Goal: Information Seeking & Learning: Check status

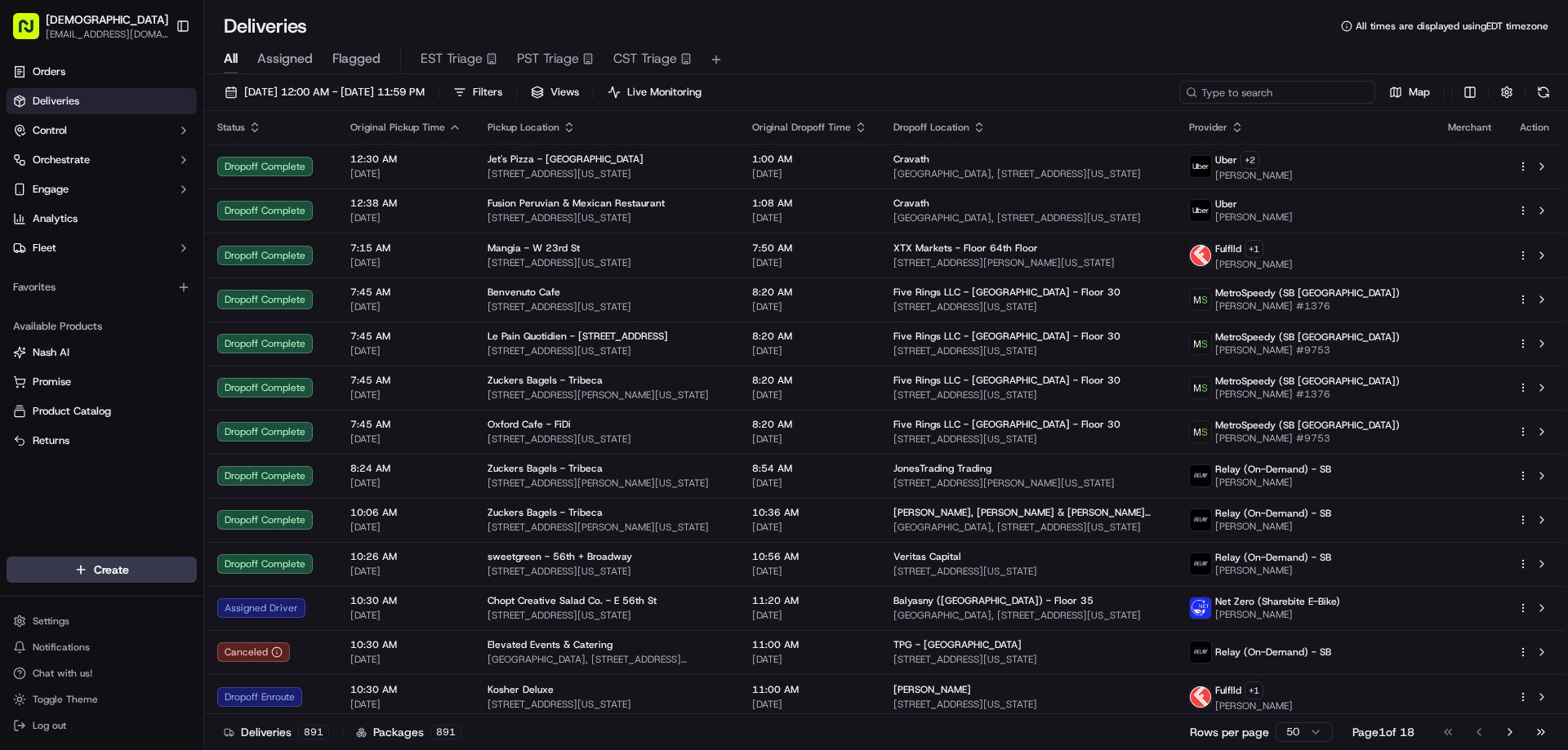
click at [1289, 92] on input at bounding box center [1277, 92] width 196 height 22
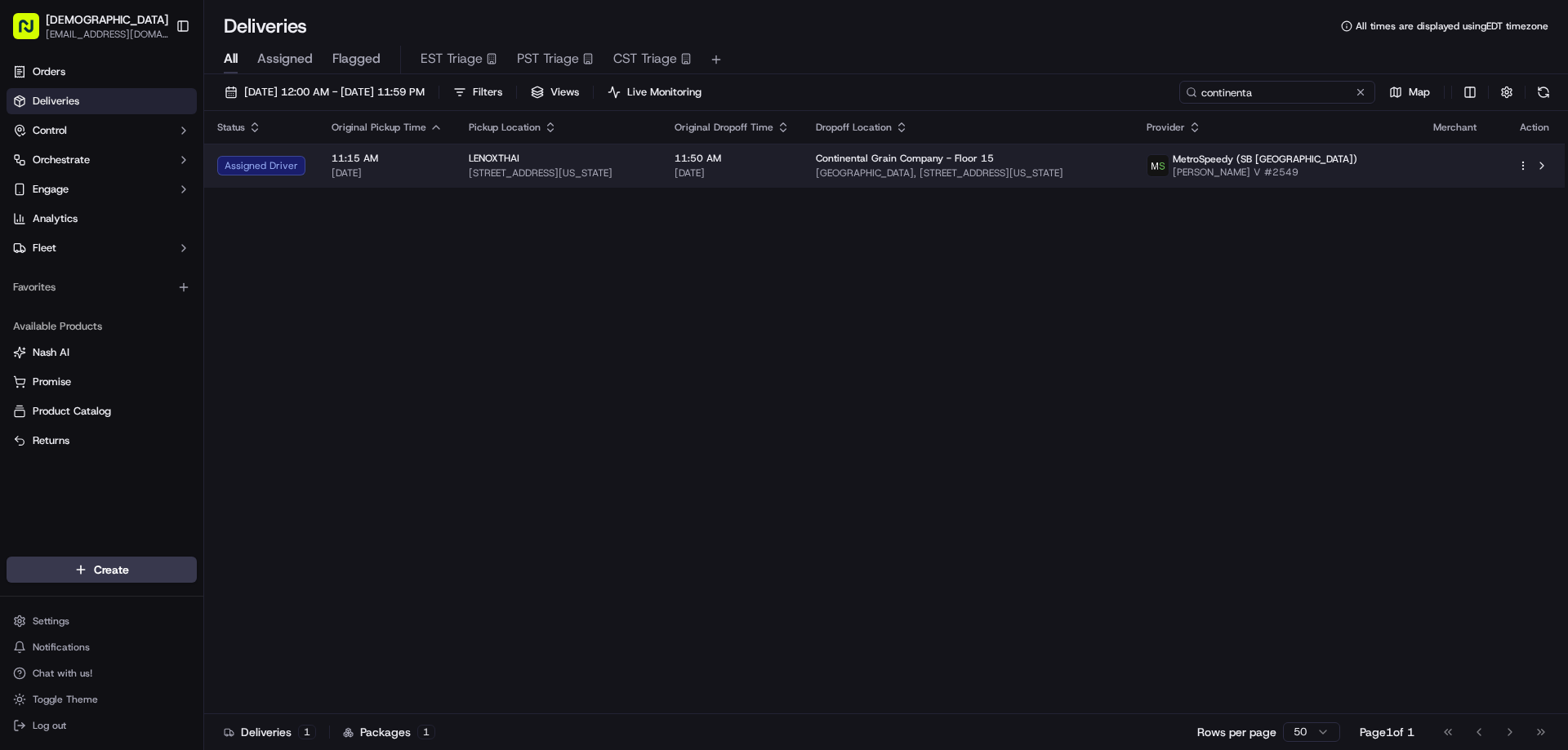
type input "continenta"
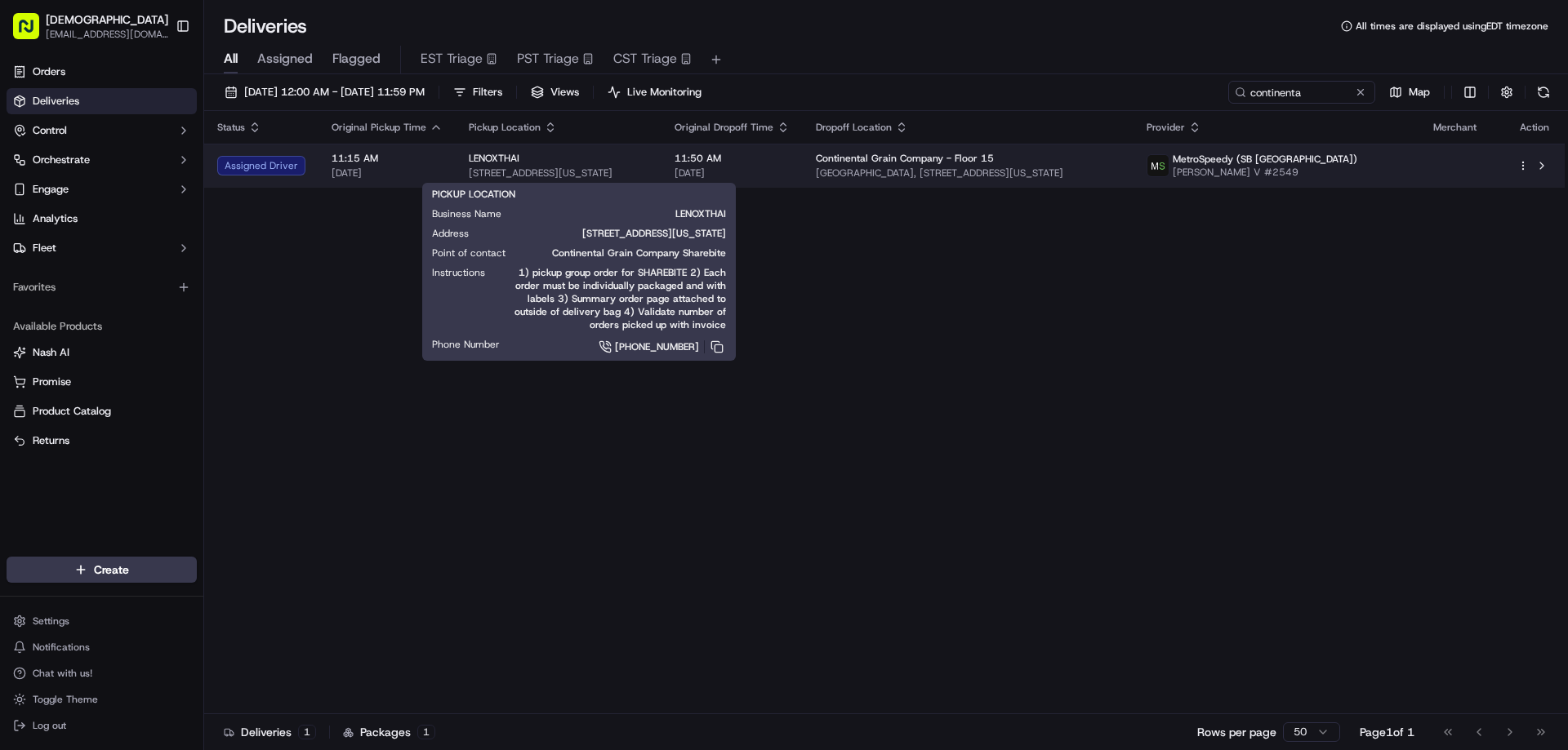
drag, startPoint x: 660, startPoint y: 177, endPoint x: 466, endPoint y: 172, distance: 194.1
click at [469, 176] on span "[STREET_ADDRESS][US_STATE]" at bounding box center [559, 173] width 179 height 13
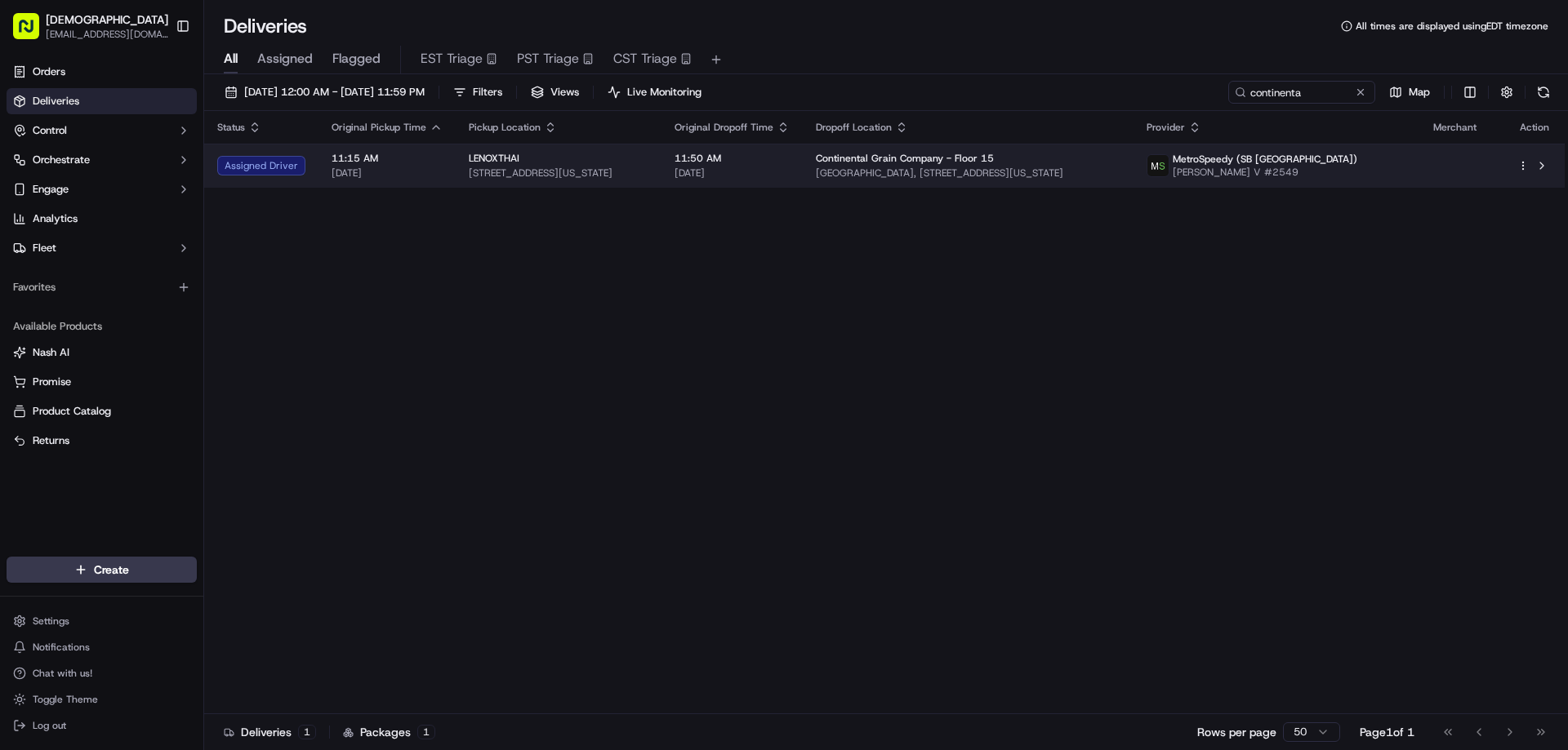
copy span "[STREET_ADDRESS][US_STATE]"
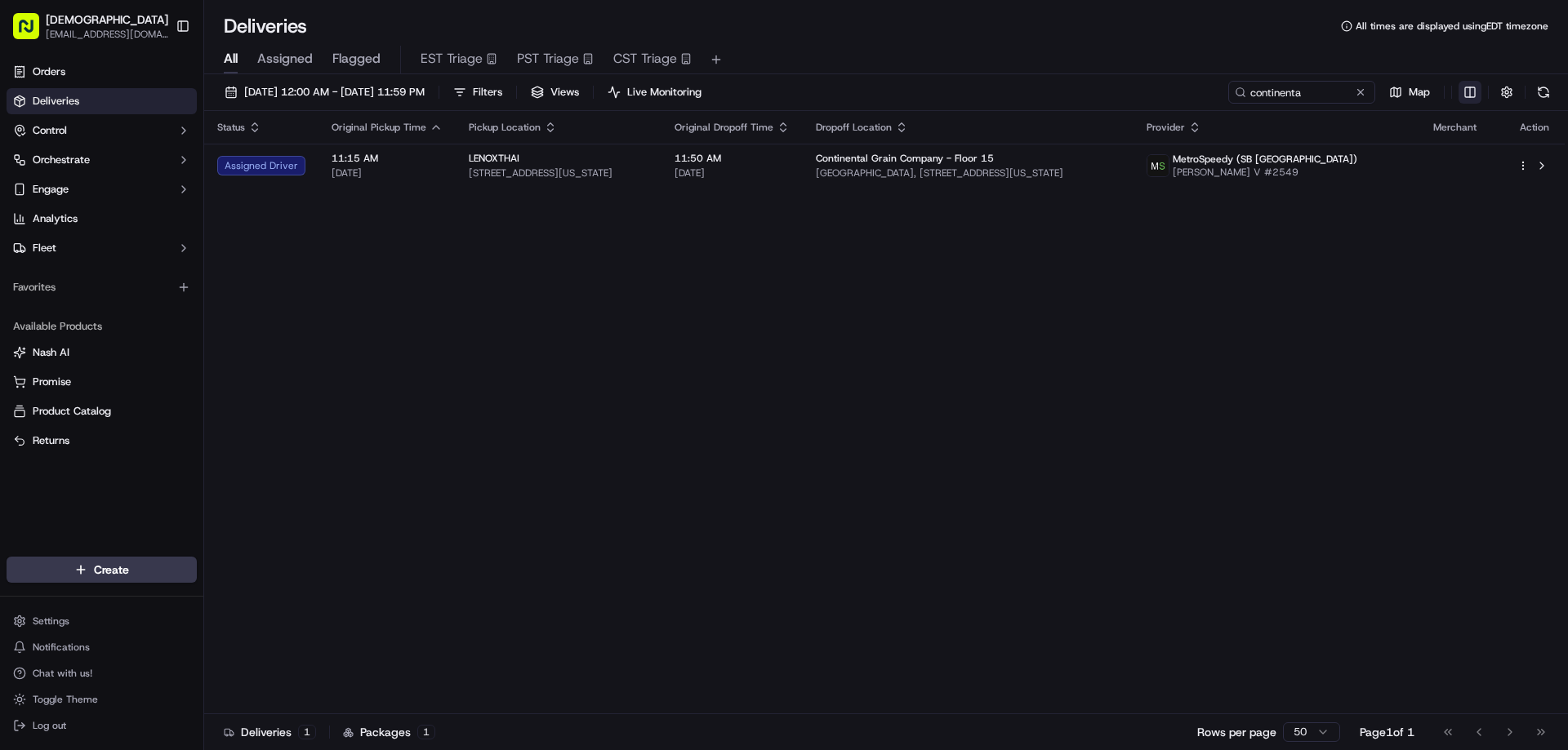
click at [1466, 92] on html "Sharebite [EMAIL_ADDRESS][DOMAIN_NAME] Toggle Sidebar Orders Deliveries Control…" at bounding box center [784, 375] width 1568 height 750
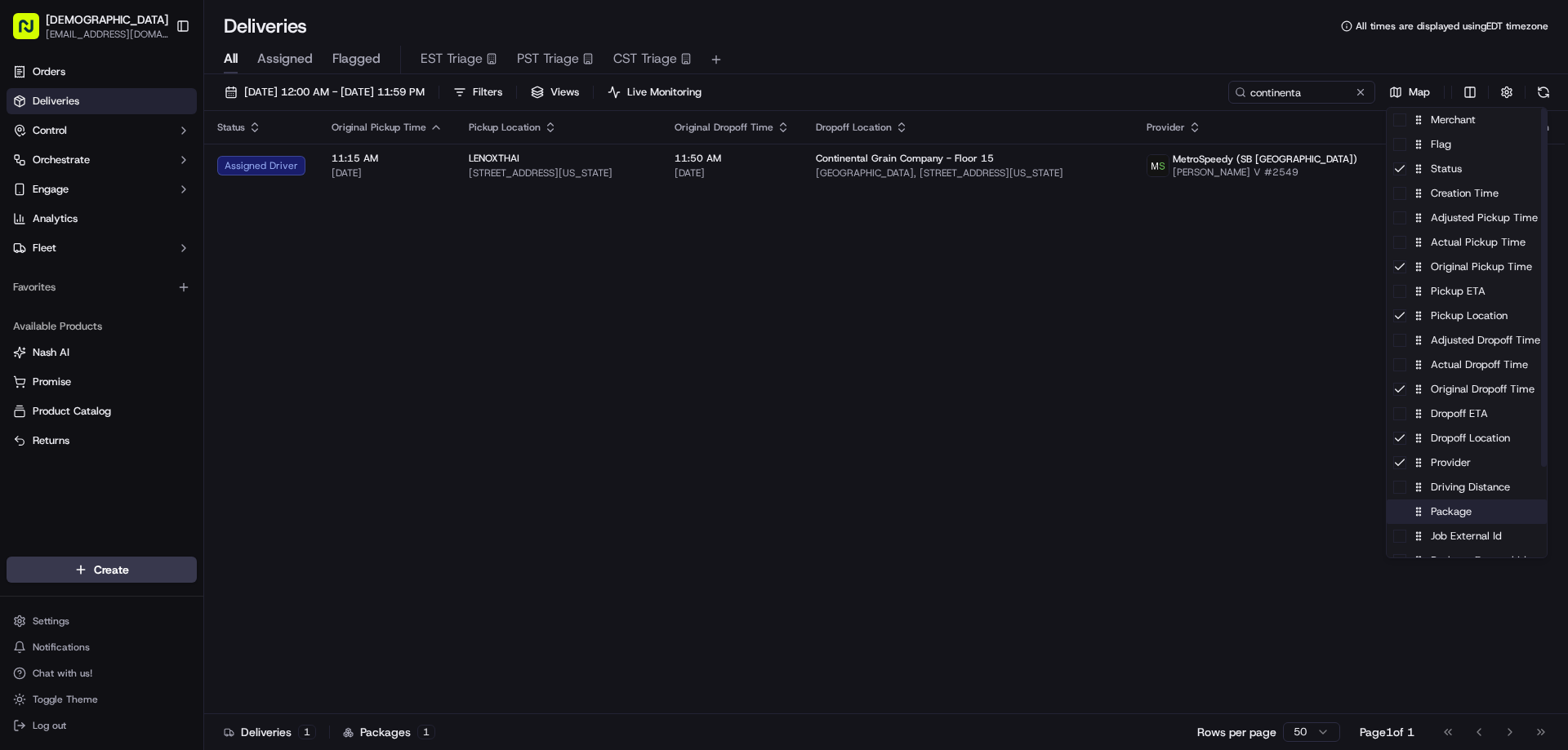
click at [1468, 521] on div "Package" at bounding box center [1466, 512] width 160 height 24
drag, startPoint x: 791, startPoint y: 427, endPoint x: 782, endPoint y: 411, distance: 18.4
click at [789, 427] on html "Sharebite [EMAIL_ADDRESS][DOMAIN_NAME] Toggle Sidebar Orders Deliveries Control…" at bounding box center [784, 375] width 1568 height 750
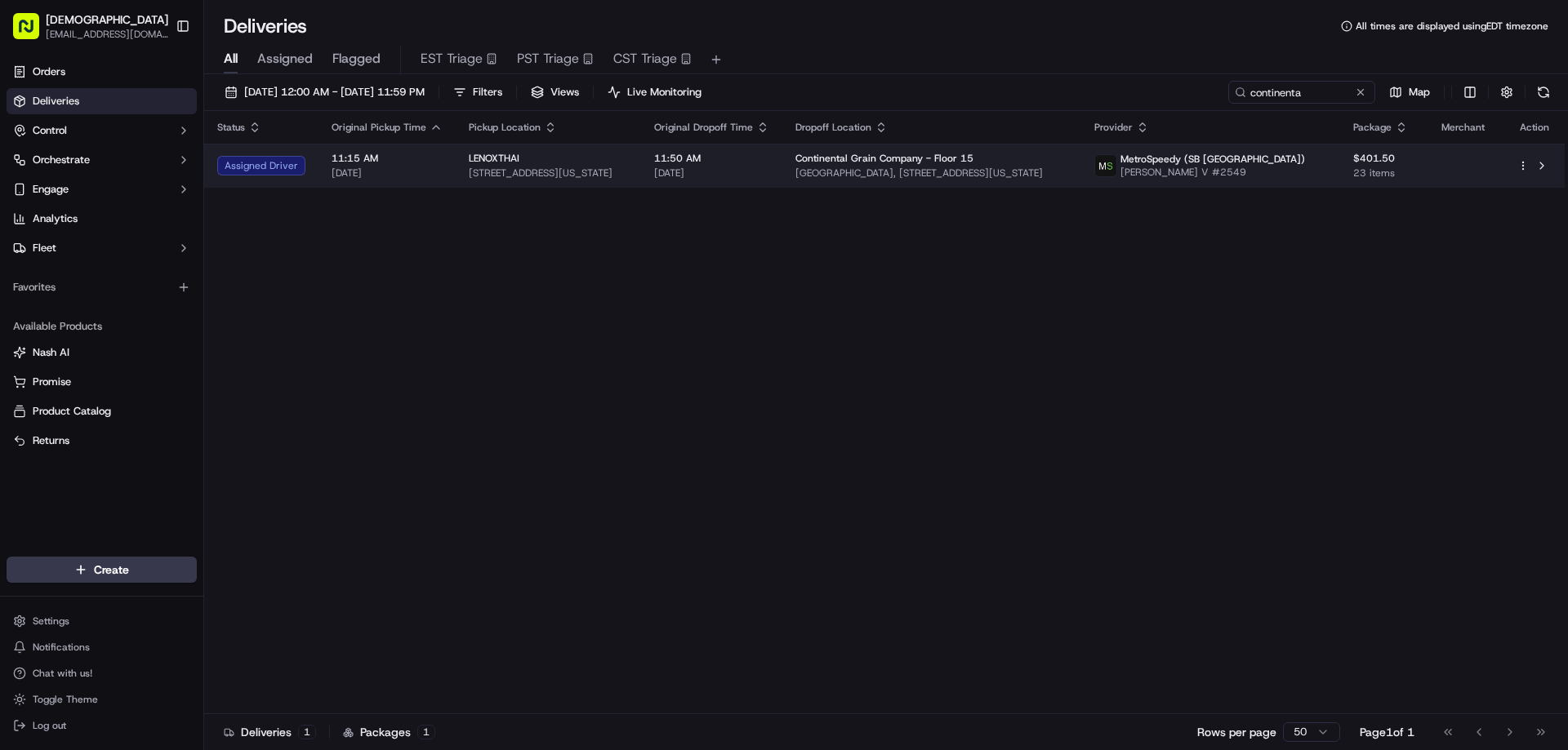
drag, startPoint x: 1070, startPoint y: 174, endPoint x: 835, endPoint y: 178, distance: 235.0
click at [835, 178] on span "[GEOGRAPHIC_DATA], [STREET_ADDRESS][US_STATE]" at bounding box center [932, 173] width 273 height 13
copy span "[GEOGRAPHIC_DATA], [STREET_ADDRESS][US_STATE]"
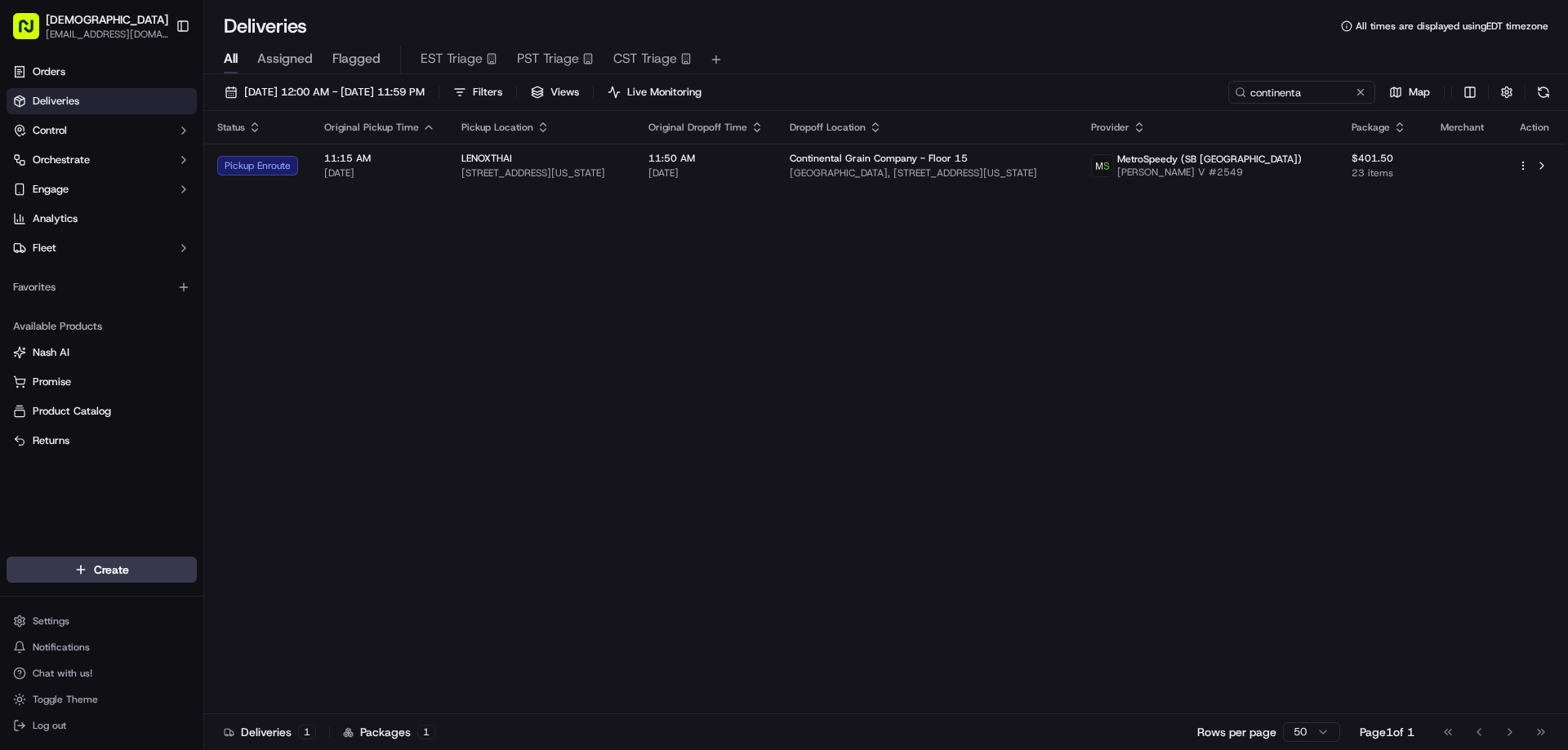
click at [1162, 517] on div "Status Original Pickup Time Pickup Location Original Dropoff Time Dropoff Locat…" at bounding box center [884, 413] width 1361 height 603
click at [982, 480] on div "Status Original Pickup Time Pickup Location Original Dropoff Time Dropoff Locat…" at bounding box center [884, 413] width 1361 height 603
drag, startPoint x: 1004, startPoint y: 318, endPoint x: 1013, endPoint y: 314, distance: 9.8
click at [1005, 318] on div "Status Original Pickup Time Pickup Location Original Dropoff Time Dropoff Locat…" at bounding box center [884, 413] width 1361 height 603
drag, startPoint x: 966, startPoint y: 419, endPoint x: 1459, endPoint y: 412, distance: 493.0
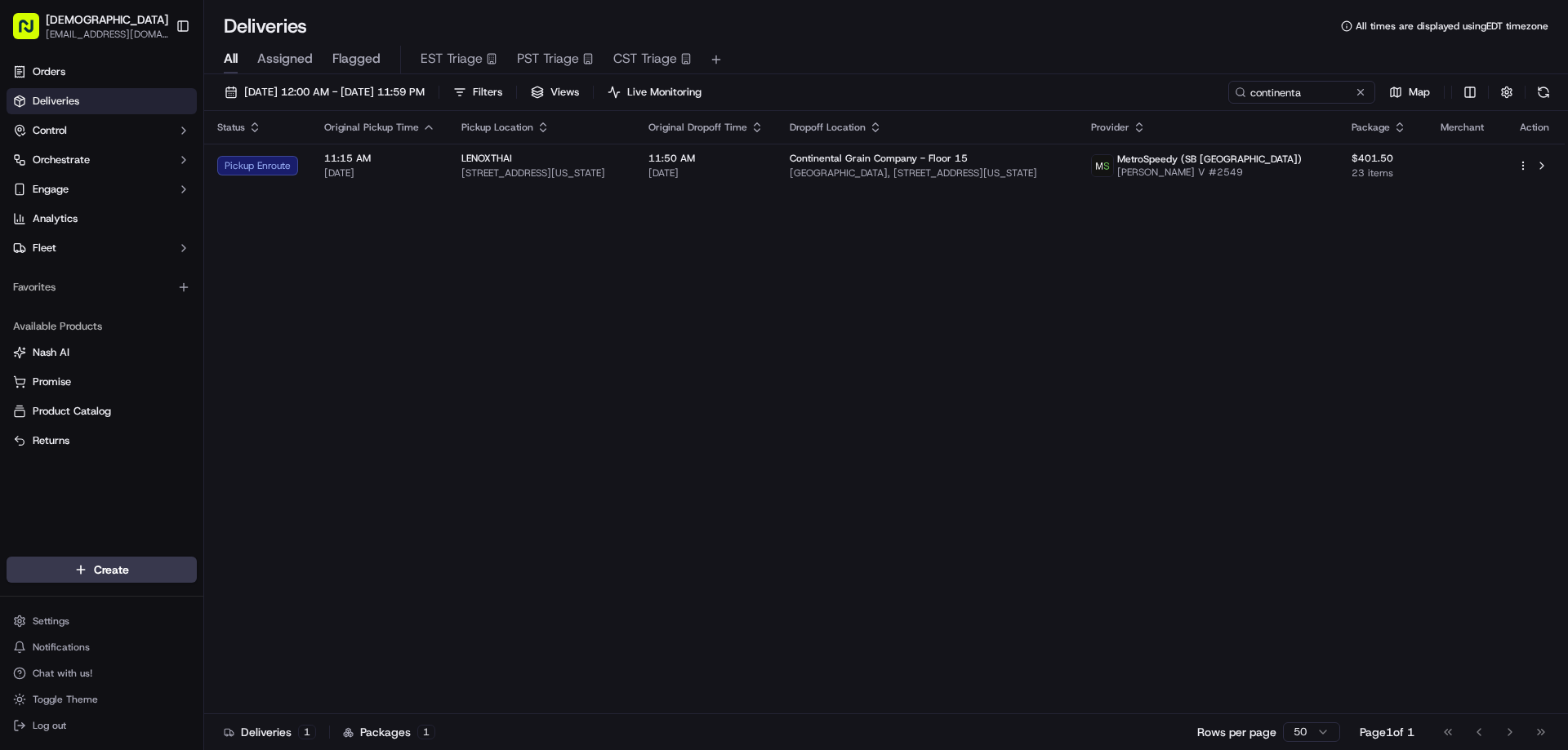
click at [966, 419] on div "Status Original Pickup Time Pickup Location Original Dropoff Time Dropoff Locat…" at bounding box center [884, 413] width 1361 height 603
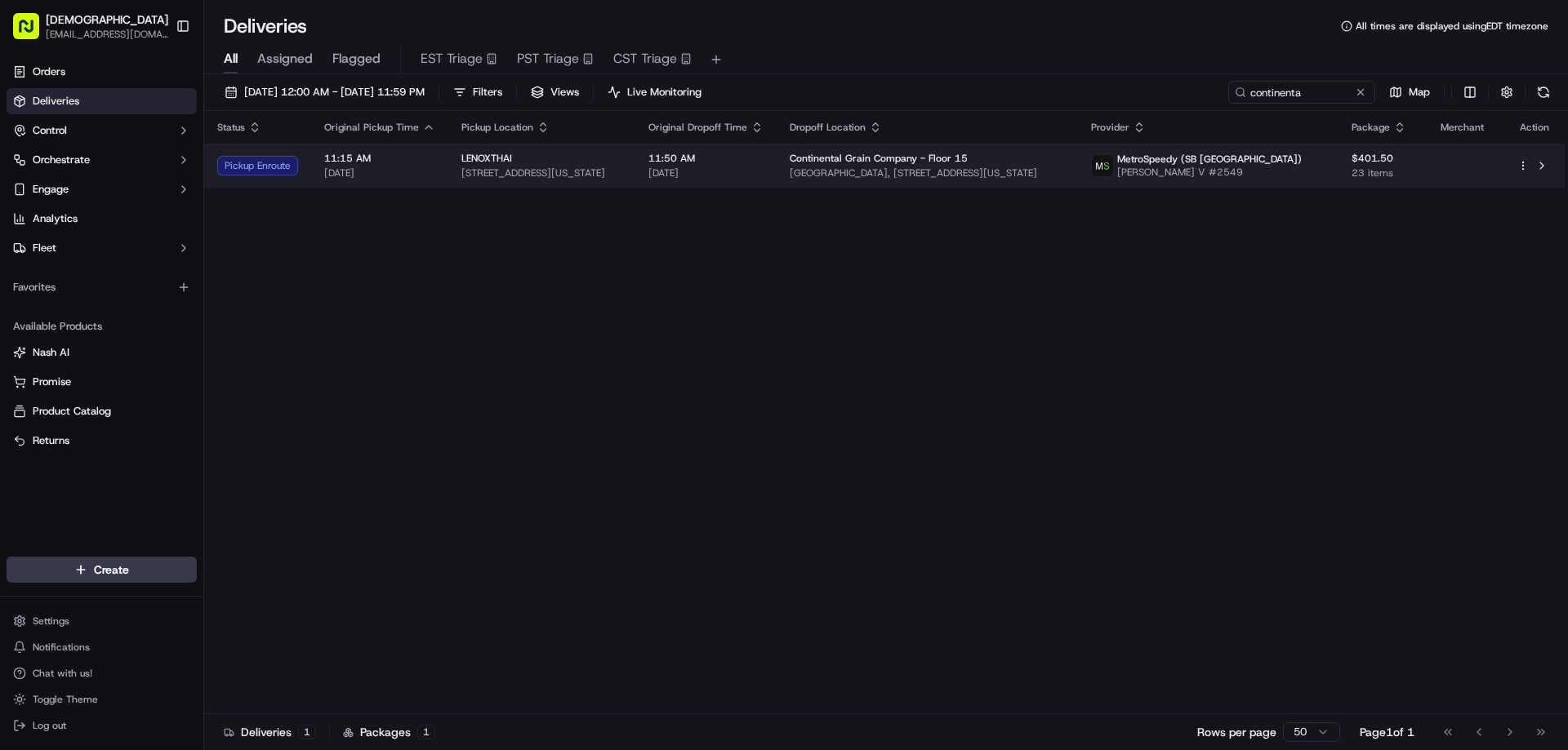
click at [622, 154] on div "LENOXTHAI" at bounding box center [542, 159] width 161 height 13
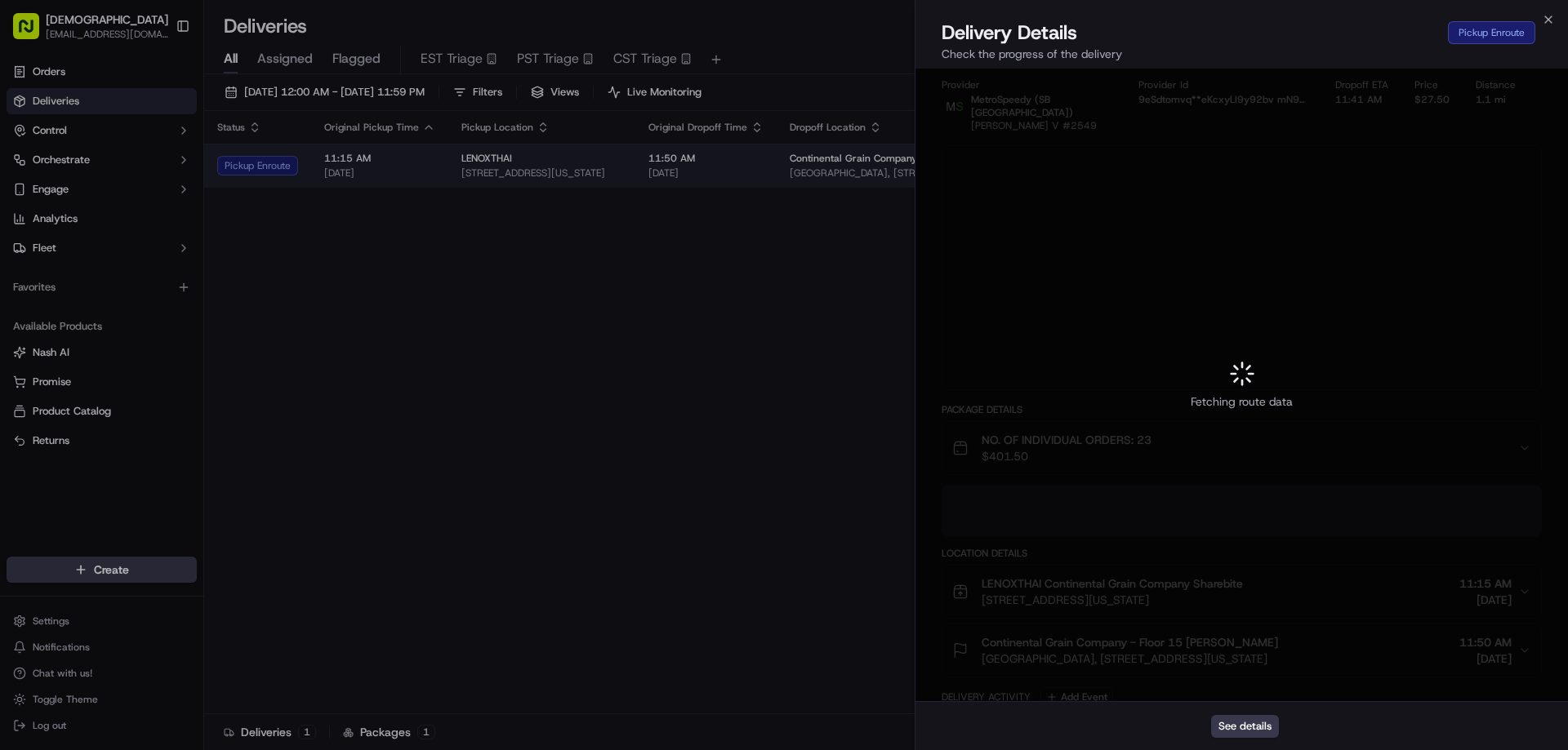
click at [660, 162] on div at bounding box center [784, 375] width 1568 height 750
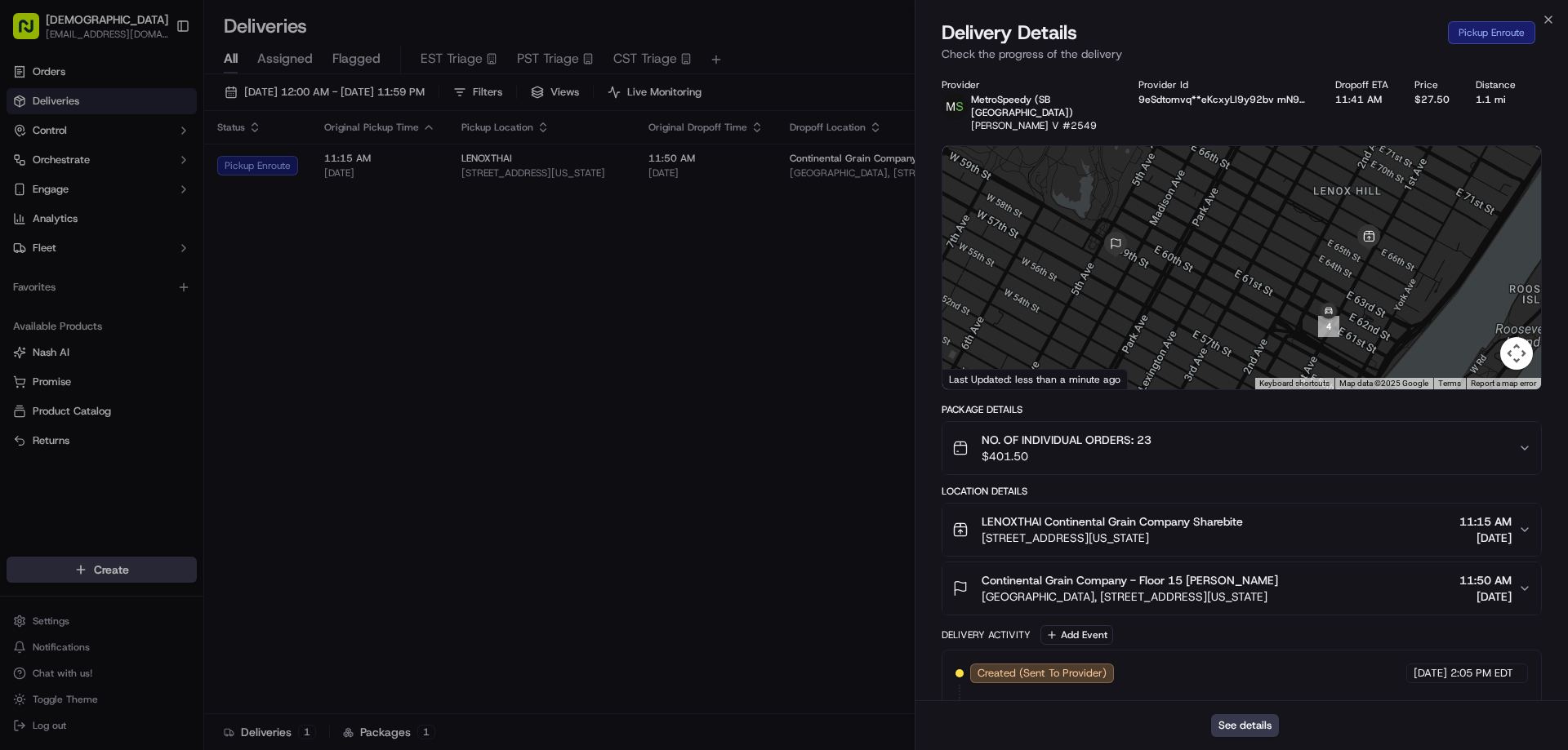
drag, startPoint x: 1297, startPoint y: 292, endPoint x: 1286, endPoint y: 261, distance: 32.9
drag, startPoint x: 315, startPoint y: 321, endPoint x: 359, endPoint y: 314, distance: 44.6
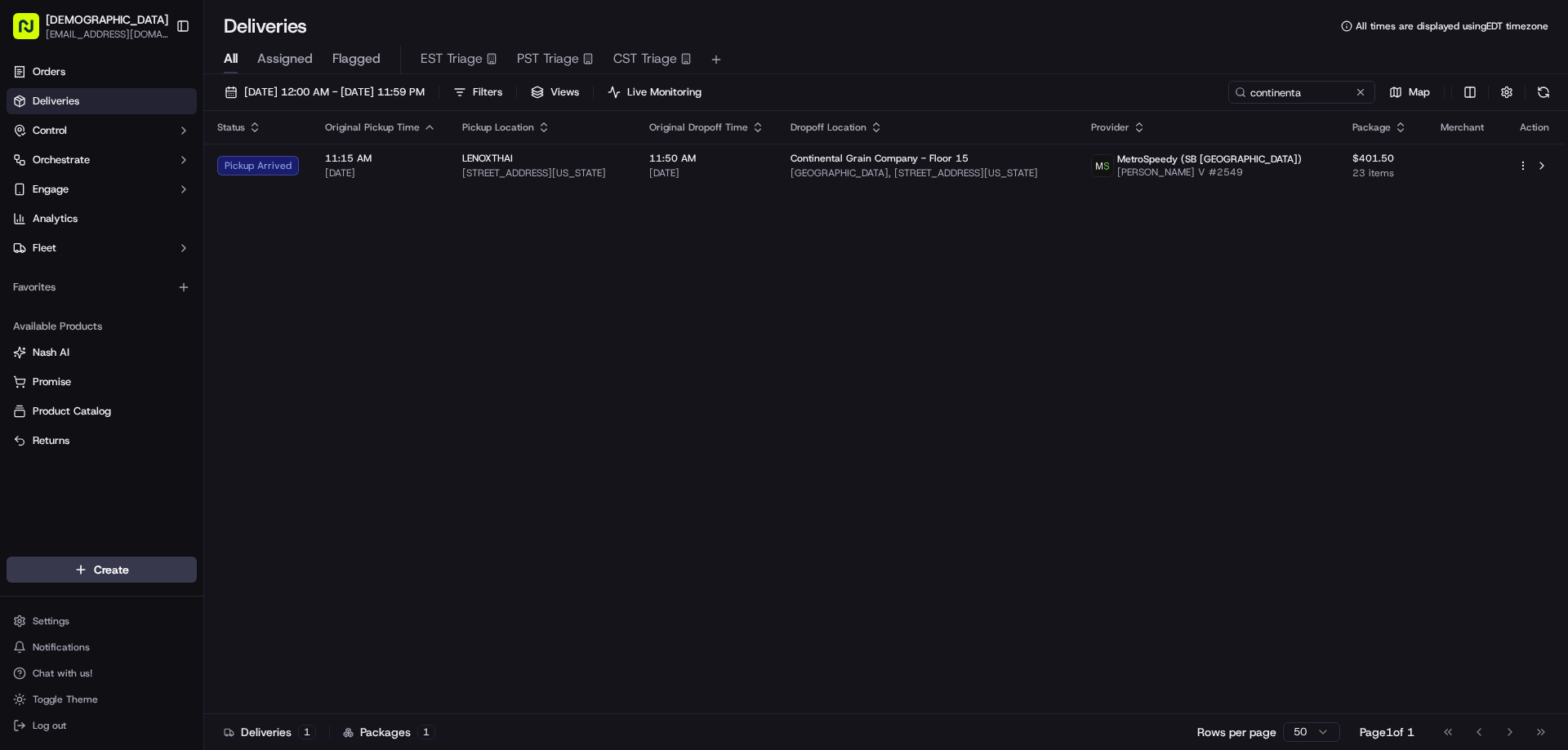
click at [1176, 424] on div "Status Original Pickup Time Pickup Location Original Dropoff Time Dropoff Locat…" at bounding box center [884, 413] width 1361 height 603
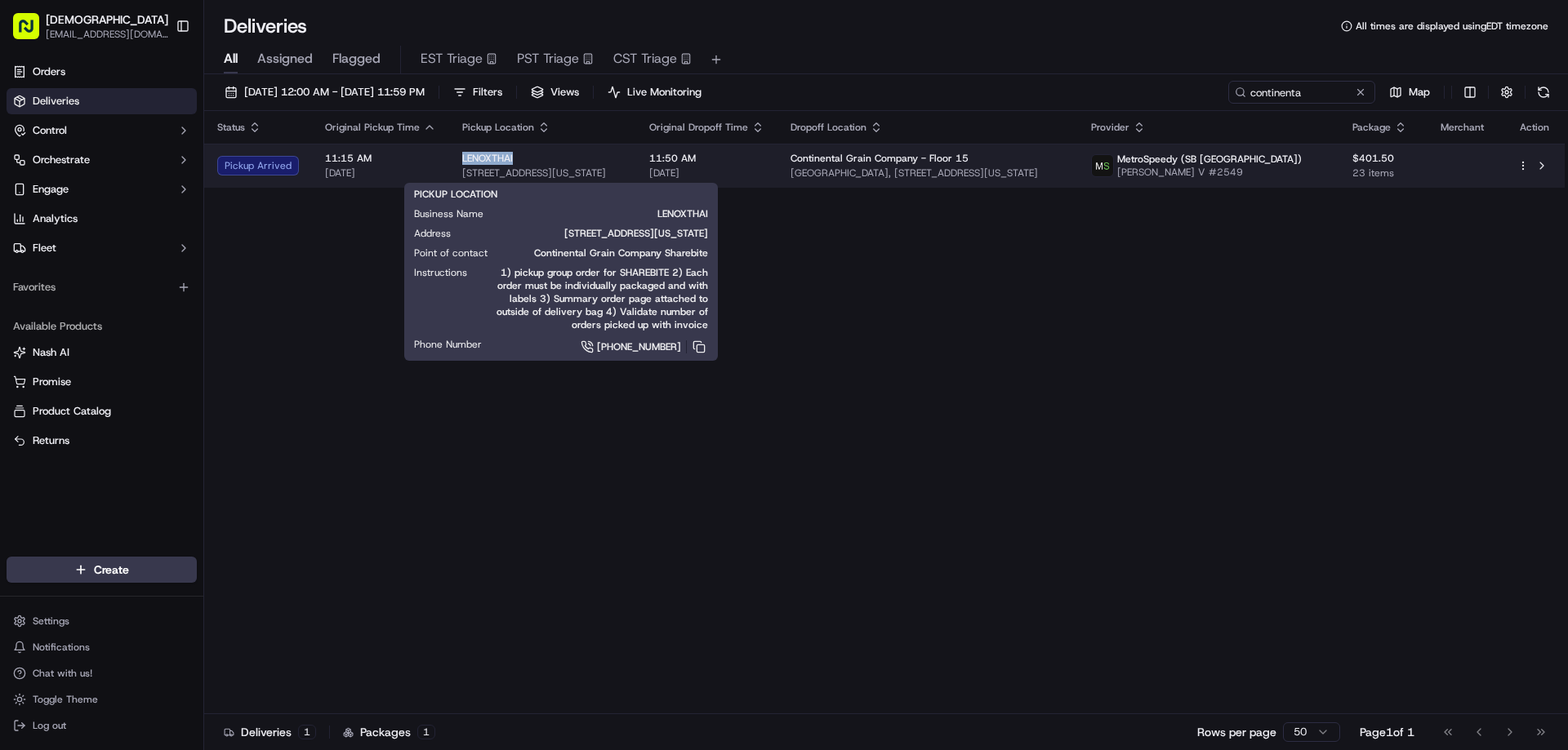
drag, startPoint x: 519, startPoint y: 152, endPoint x: 459, endPoint y: 156, distance: 60.1
click at [452, 156] on td "LENOXTHAI [STREET_ADDRESS][US_STATE]" at bounding box center [543, 165] width 187 height 44
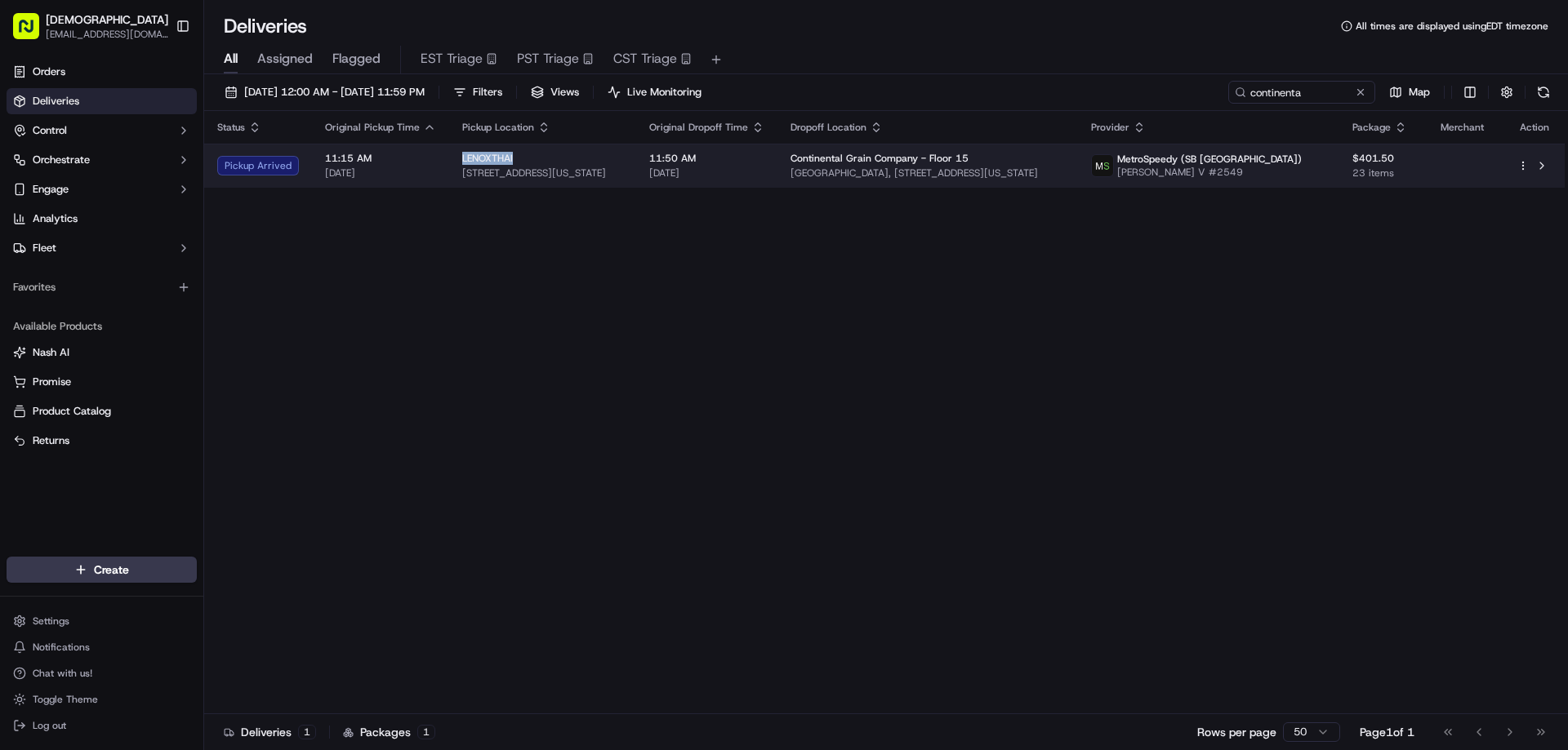
copy span "LENOXTHAI"
drag, startPoint x: 653, startPoint y: 172, endPoint x: 469, endPoint y: 173, distance: 184.0
click at [472, 173] on span "[STREET_ADDRESS][US_STATE]" at bounding box center [551, 173] width 159 height 13
copy span "[STREET_ADDRESS][US_STATE]"
click at [631, 161] on div "LENOXTHAI" at bounding box center [551, 159] width 159 height 13
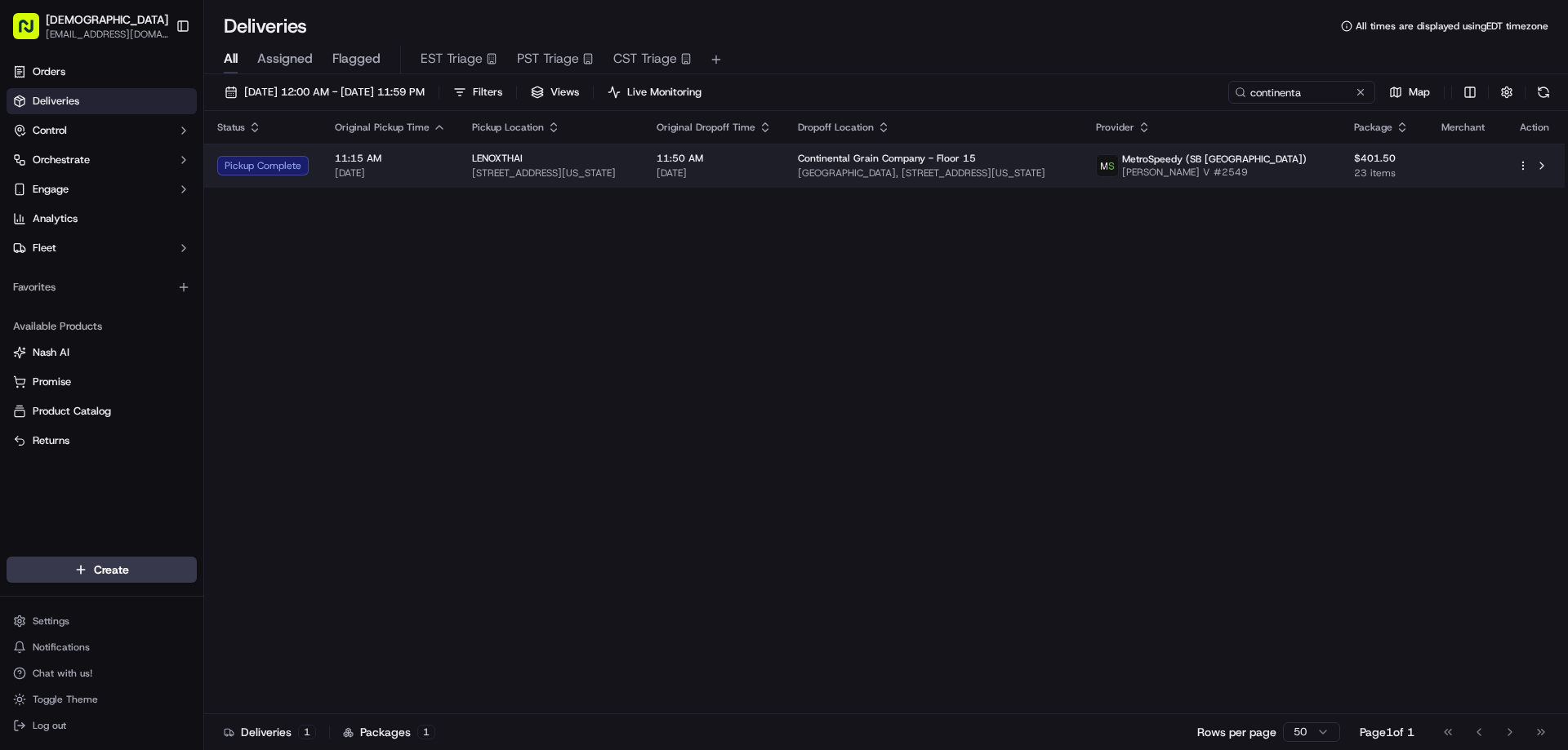
click at [687, 168] on td "11:50 AM [DATE]" at bounding box center [714, 165] width 141 height 44
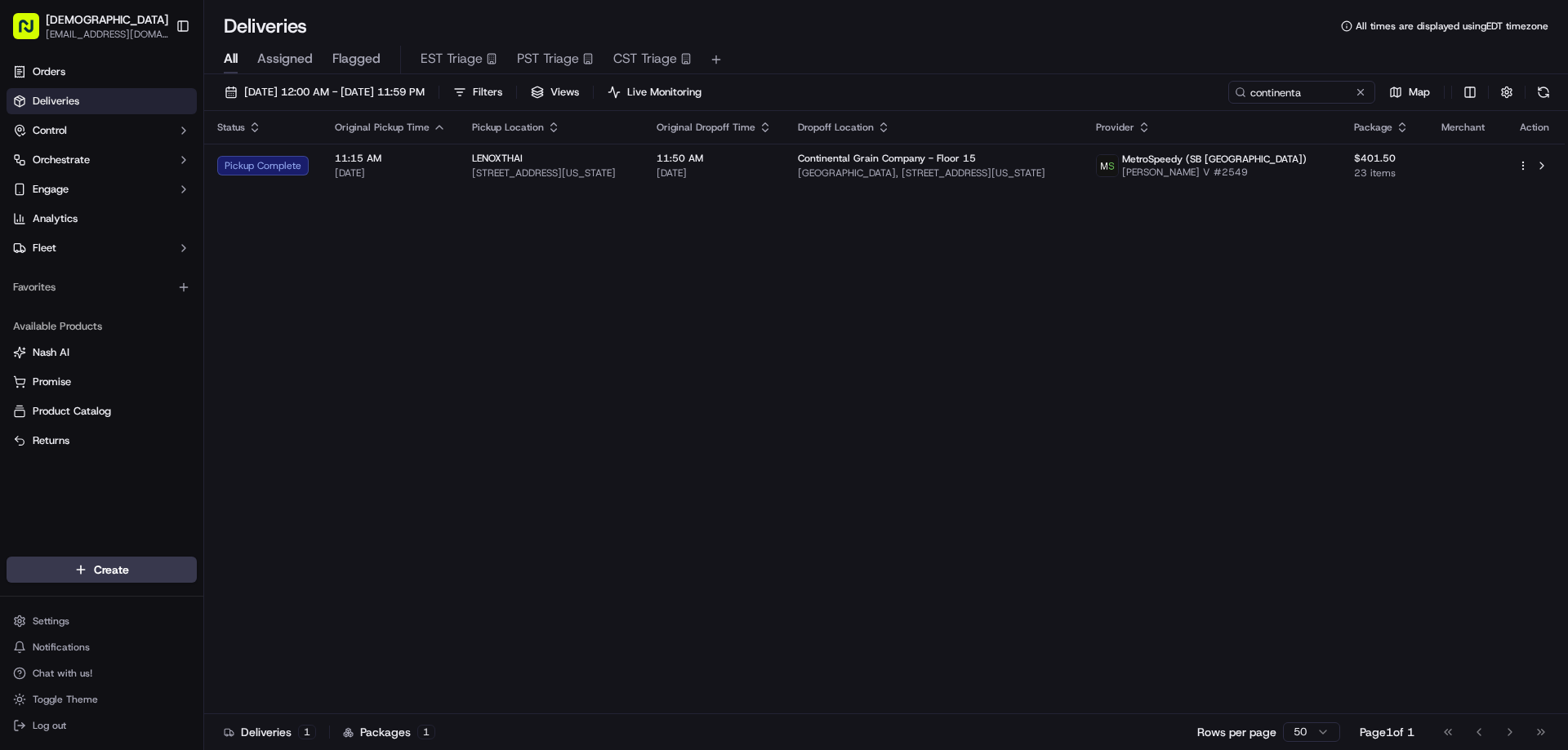
click at [986, 436] on div "Status Original Pickup Time Pickup Location Original Dropoff Time Dropoff Locat…" at bounding box center [884, 413] width 1361 height 603
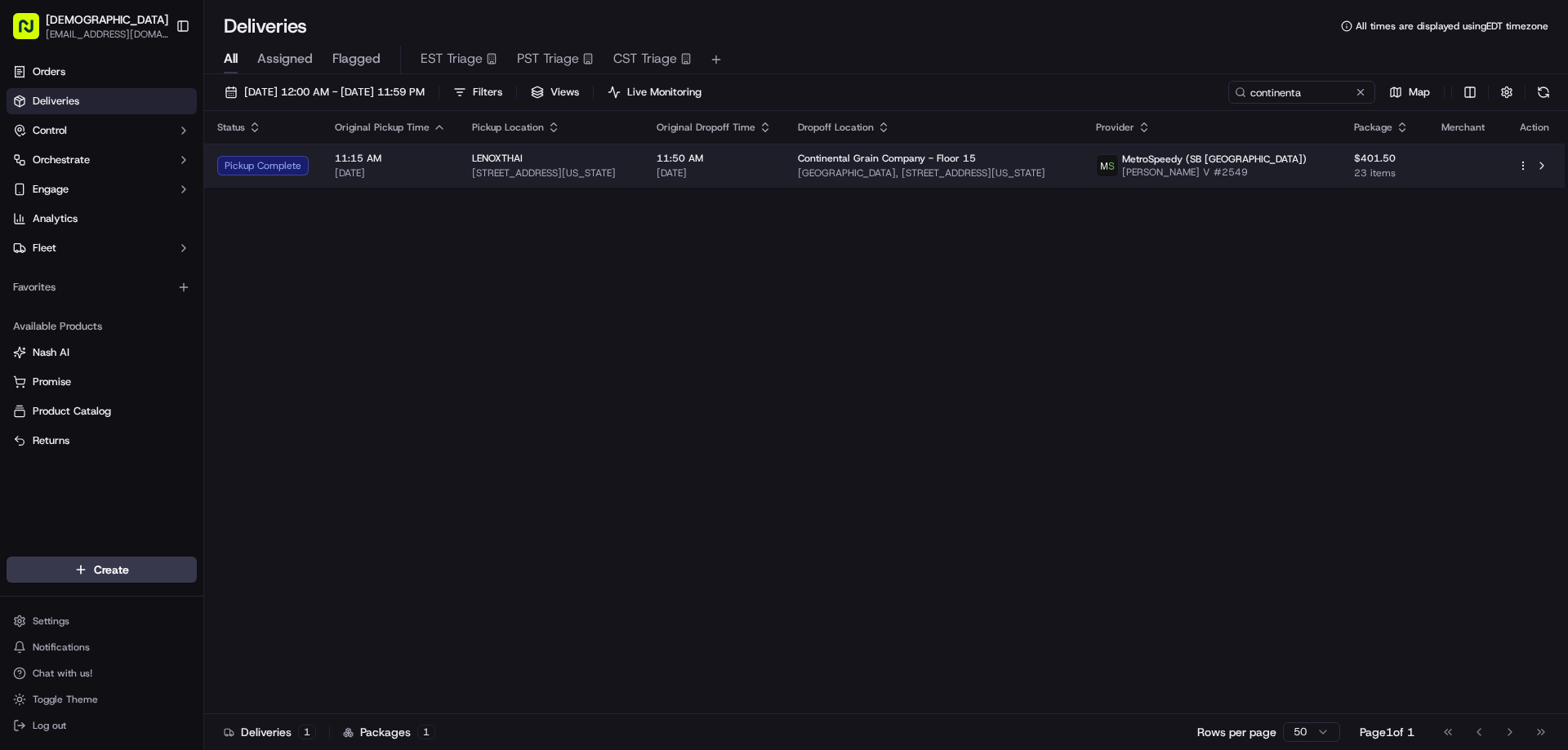
click at [631, 178] on span "[STREET_ADDRESS][US_STATE]" at bounding box center [551, 173] width 159 height 13
click at [696, 159] on td "11:50 AM [DATE]" at bounding box center [714, 165] width 141 height 44
click at [631, 162] on div "LENOXTHAI" at bounding box center [551, 159] width 159 height 13
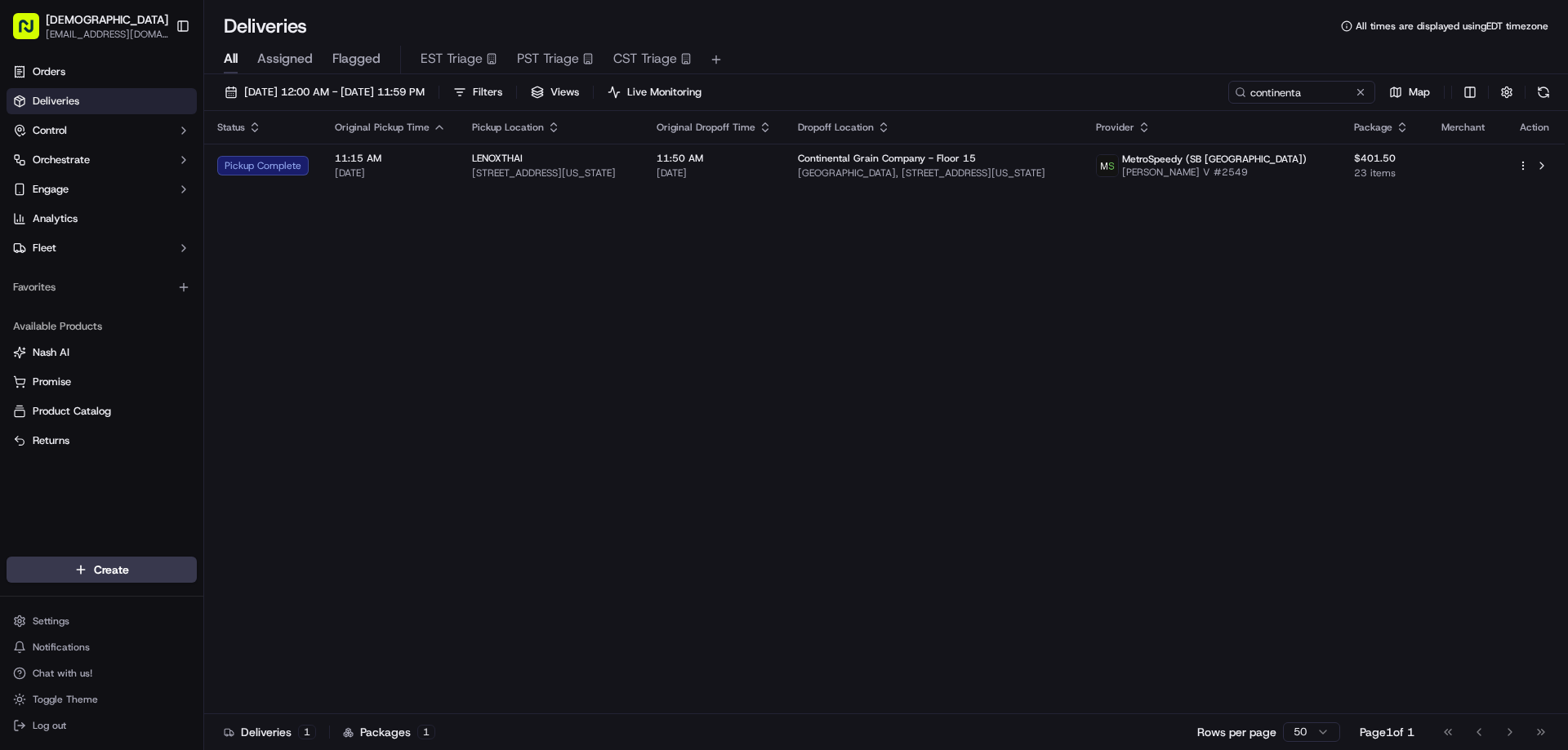
drag, startPoint x: 711, startPoint y: 338, endPoint x: 1557, endPoint y: 452, distance: 853.6
click at [1175, 594] on div "Status Original Pickup Time Pickup Location Original Dropoff Time Dropoff Locat…" at bounding box center [884, 413] width 1361 height 603
click at [1000, 380] on div "Status Original Pickup Time Pickup Location Original Dropoff Time Dropoff Locat…" at bounding box center [884, 413] width 1361 height 603
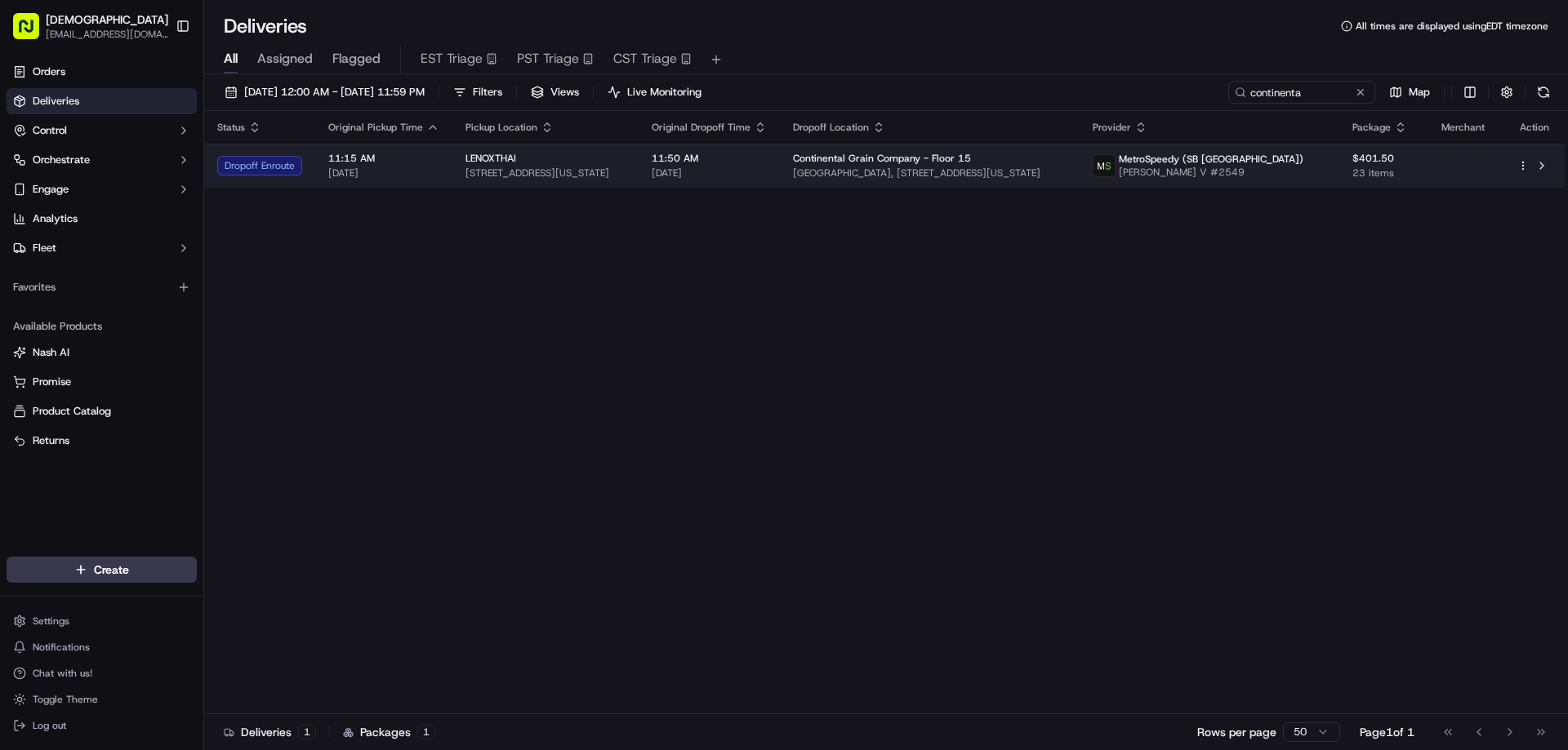
click at [622, 179] on span "[STREET_ADDRESS][US_STATE]" at bounding box center [545, 173] width 160 height 13
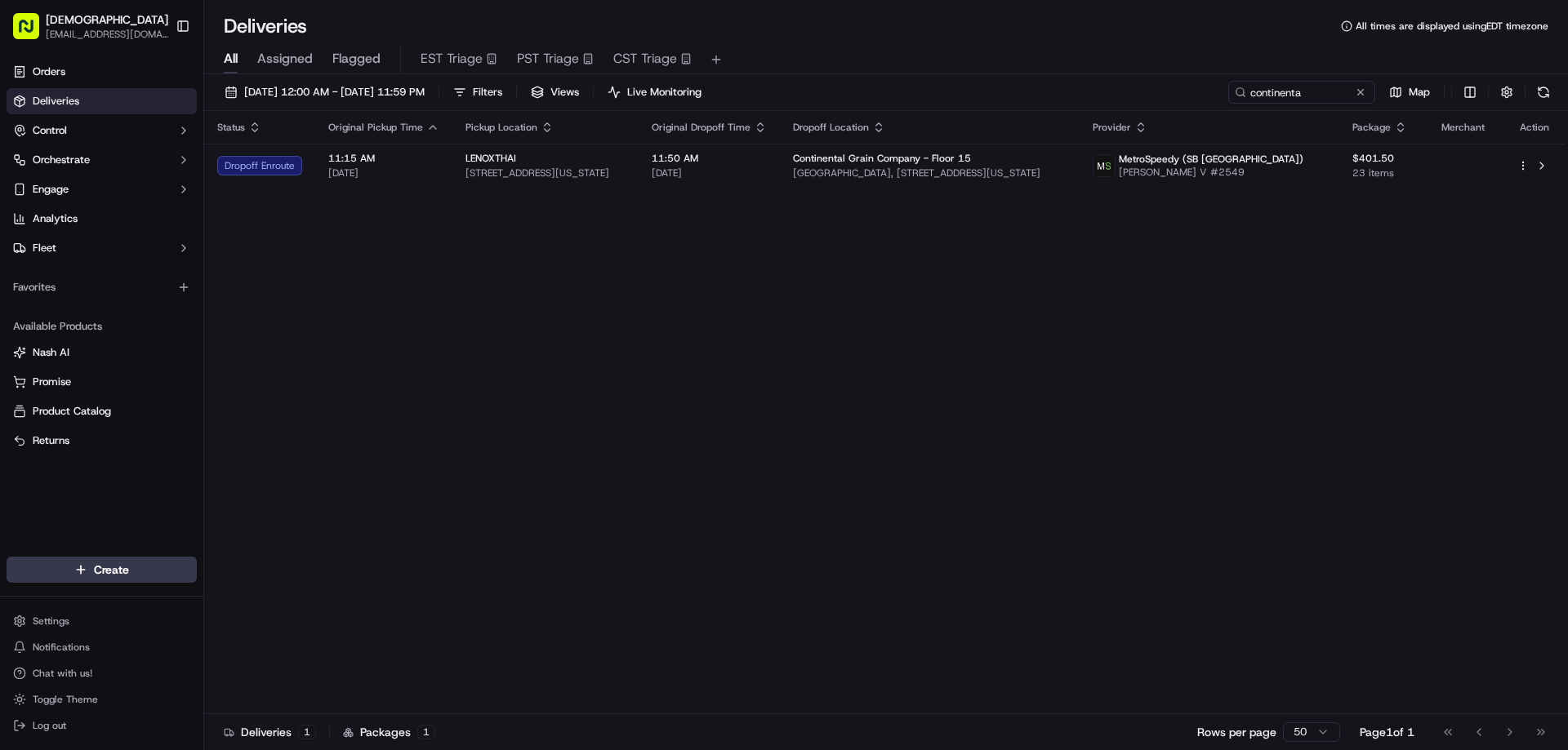
drag, startPoint x: 931, startPoint y: 425, endPoint x: 929, endPoint y: 475, distance: 50.0
click at [929, 475] on div "Status Original Pickup Time Pickup Location Original Dropoff Time Dropoff Locat…" at bounding box center [884, 413] width 1361 height 603
click at [921, 411] on div "Status Original Pickup Time Pickup Location Original Dropoff Time Dropoff Locat…" at bounding box center [884, 413] width 1361 height 603
click at [1109, 427] on div "Status Original Pickup Time Pickup Location Original Dropoff Time Dropoff Locat…" at bounding box center [884, 413] width 1361 height 603
drag, startPoint x: 959, startPoint y: 398, endPoint x: 979, endPoint y: 392, distance: 20.9
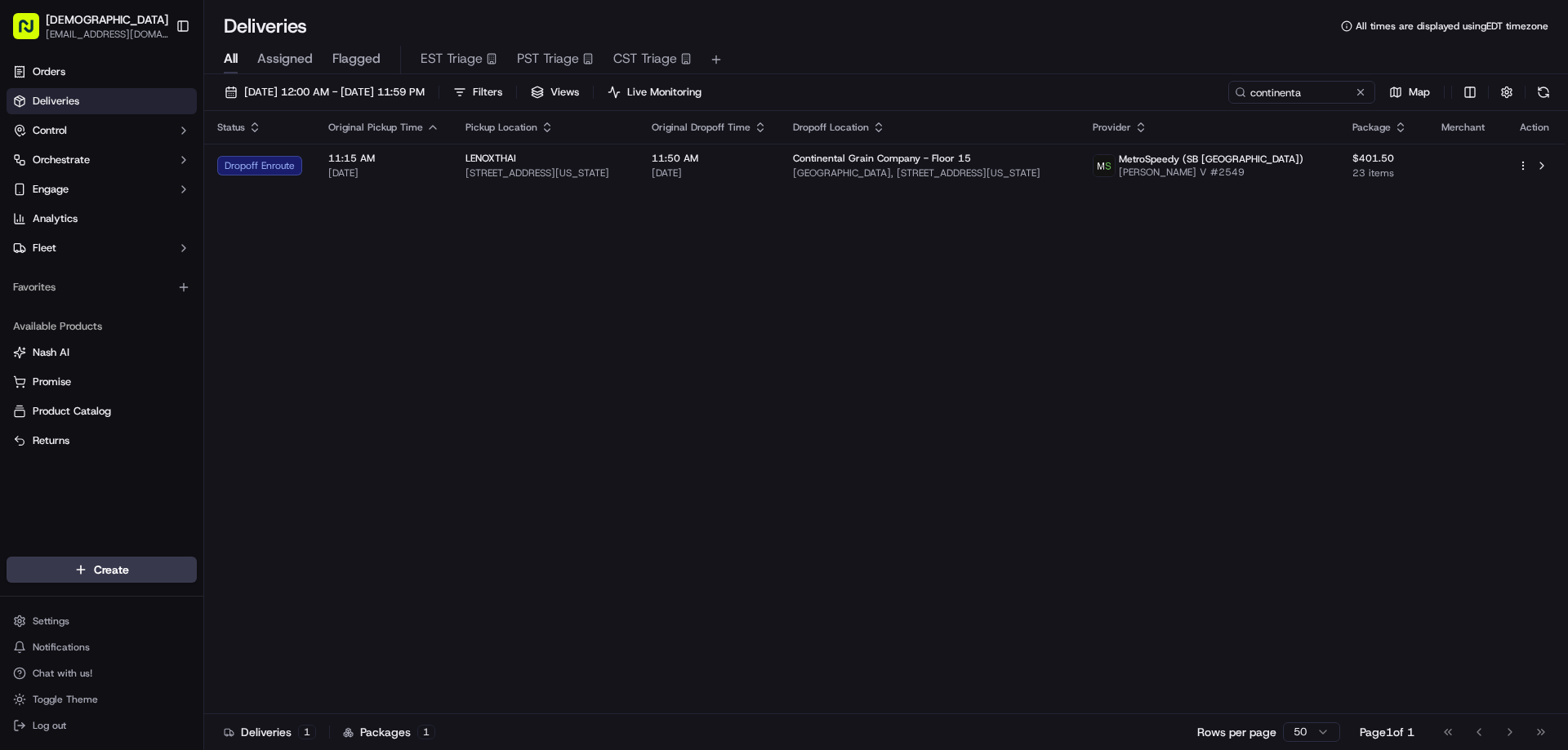
click at [960, 398] on div "Status Original Pickup Time Pickup Location Original Dropoff Time Dropoff Locat…" at bounding box center [884, 413] width 1361 height 603
drag, startPoint x: 1016, startPoint y: 437, endPoint x: 1038, endPoint y: 436, distance: 22.0
click at [1017, 437] on div "Status Original Pickup Time Pickup Location Original Dropoff Time Dropoff Locat…" at bounding box center [884, 413] width 1361 height 603
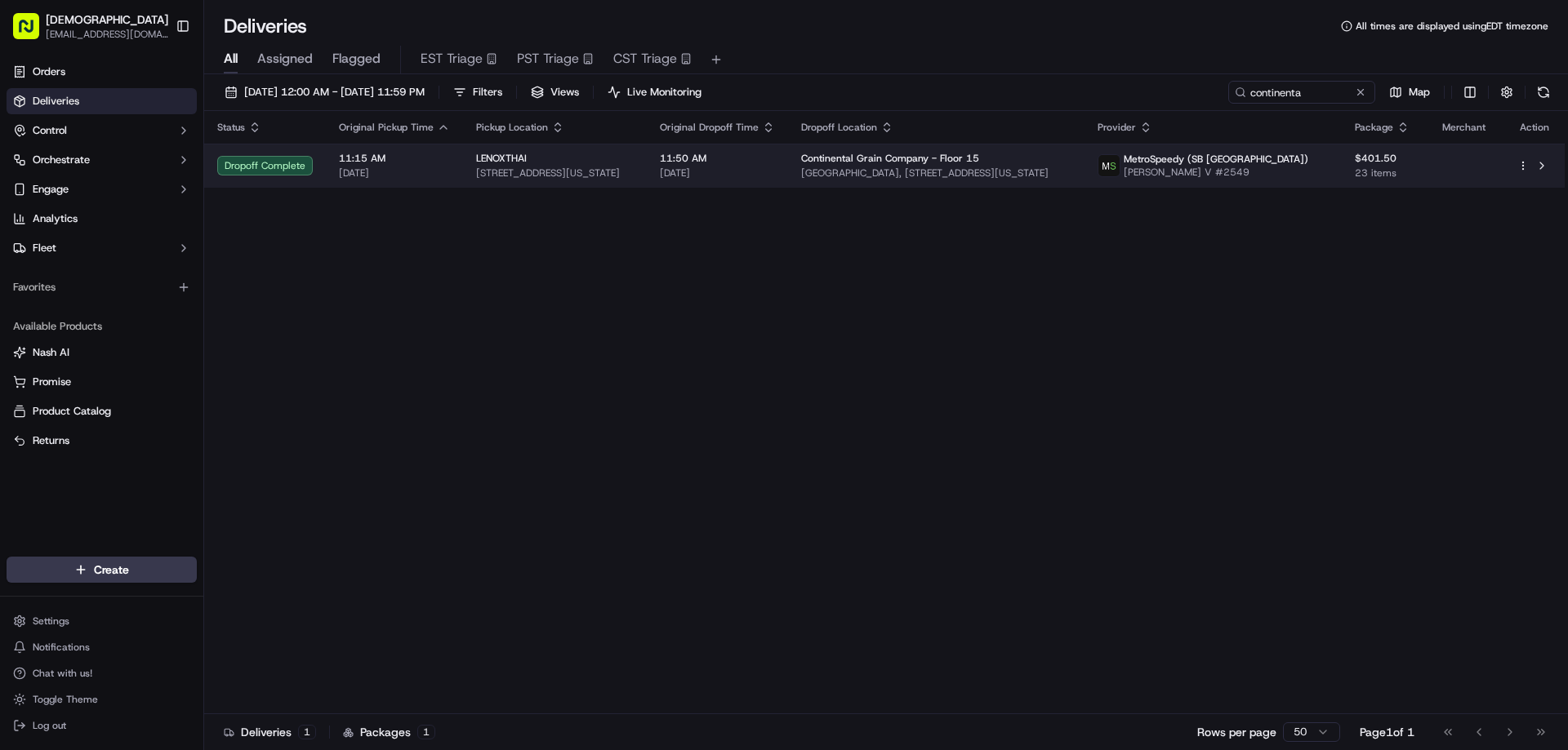
click at [696, 149] on td "11:50 AM [DATE]" at bounding box center [717, 165] width 141 height 44
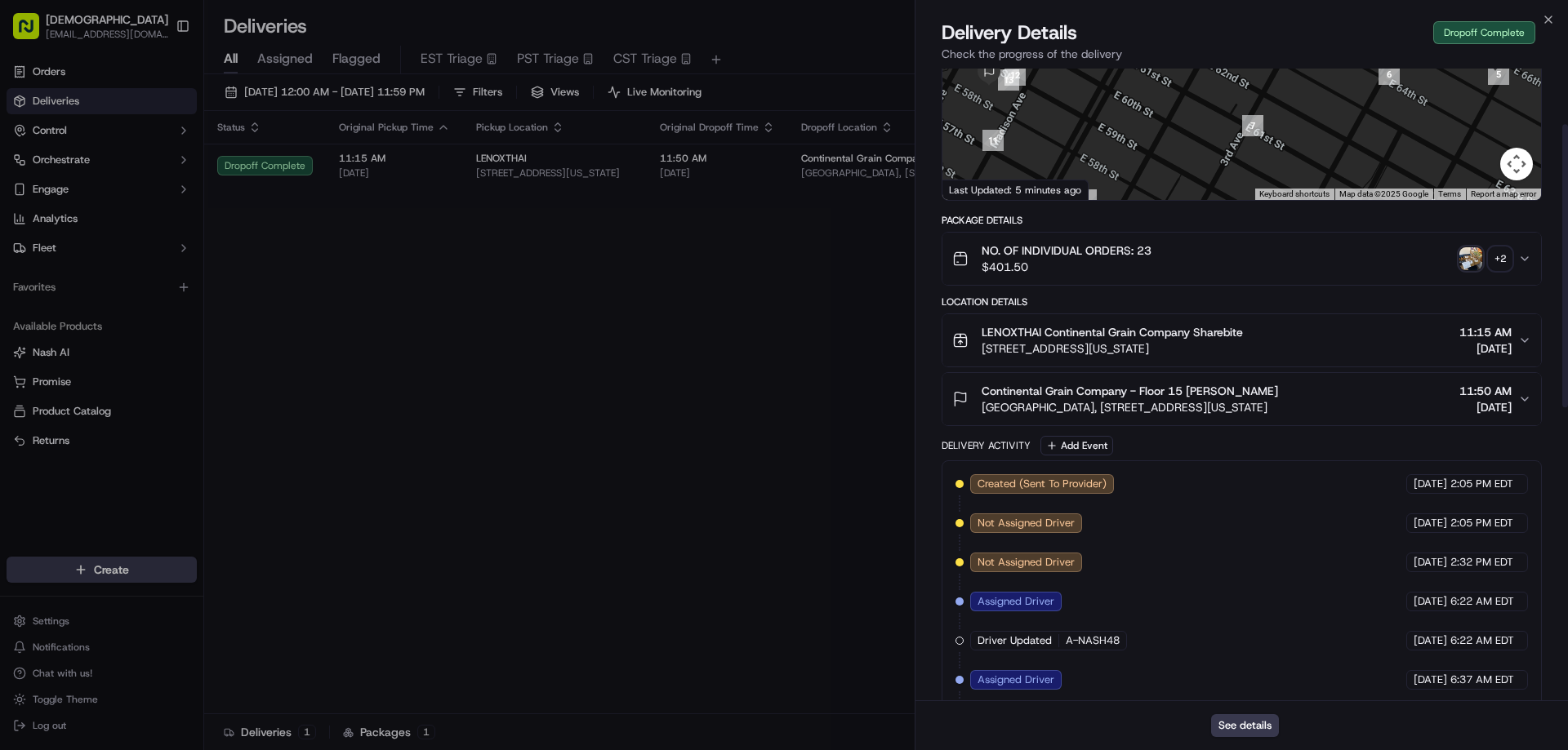
scroll to position [124, 0]
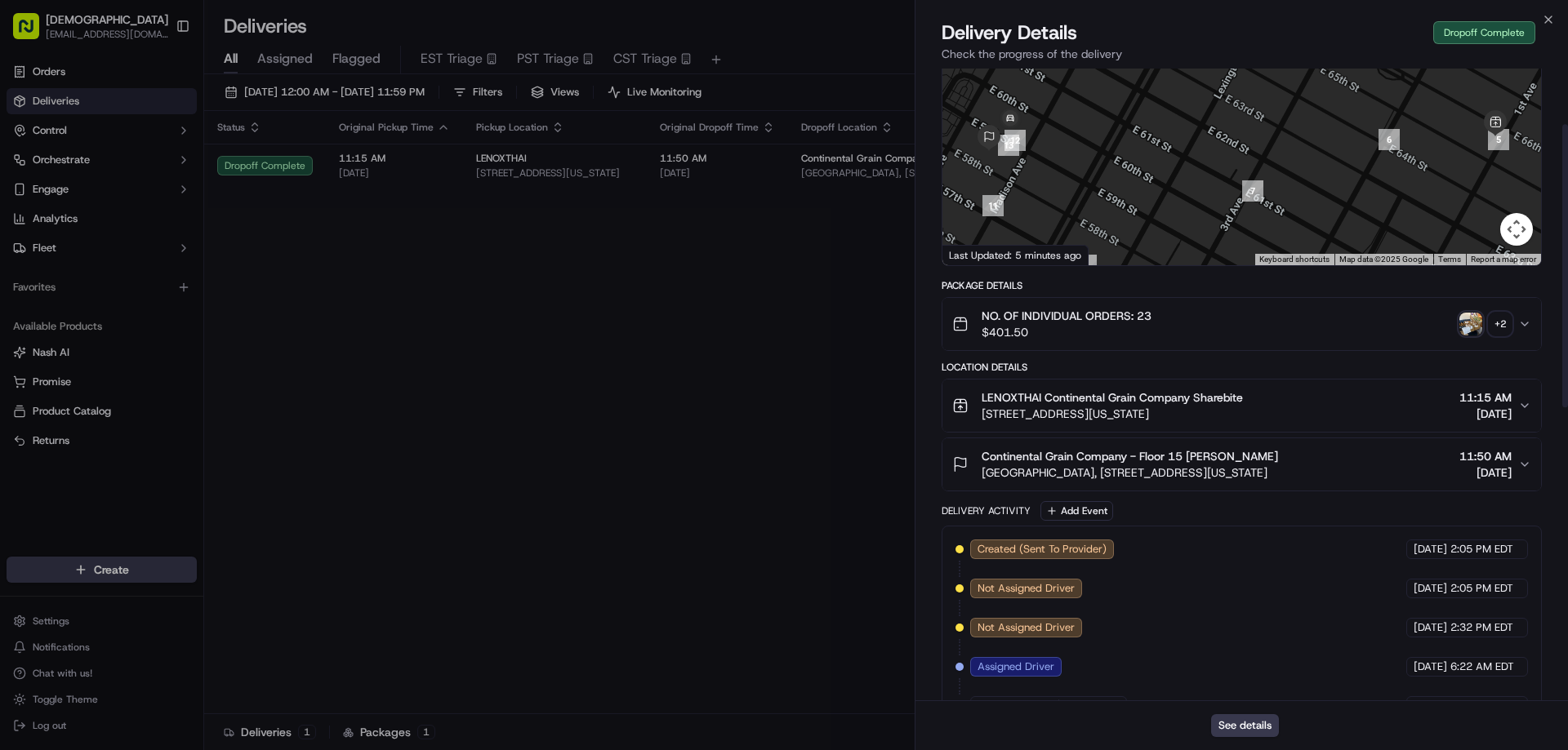
click at [1506, 316] on div "+ 2" at bounding box center [1500, 324] width 22 height 22
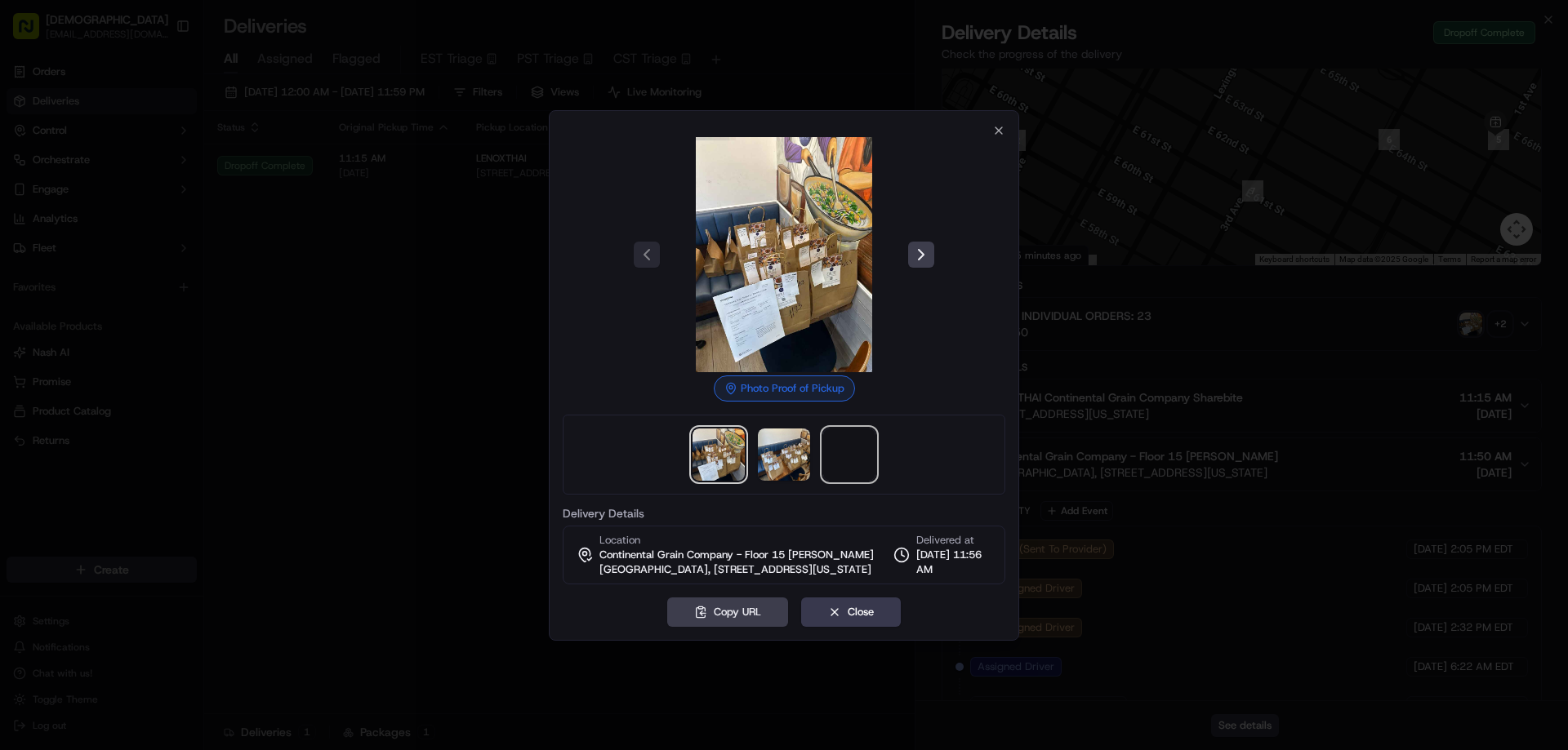
click at [847, 462] on span at bounding box center [849, 455] width 52 height 52
